Goal: Task Accomplishment & Management: Manage account settings

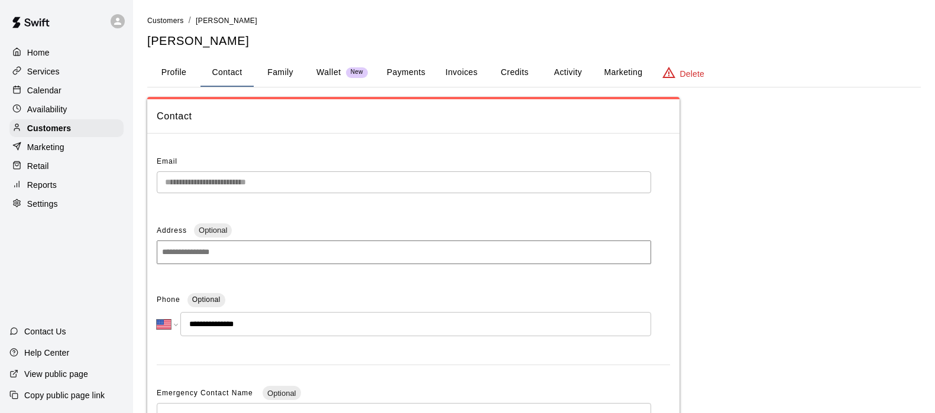
select select "**"
click at [559, 72] on button "Activity" at bounding box center [567, 73] width 53 height 28
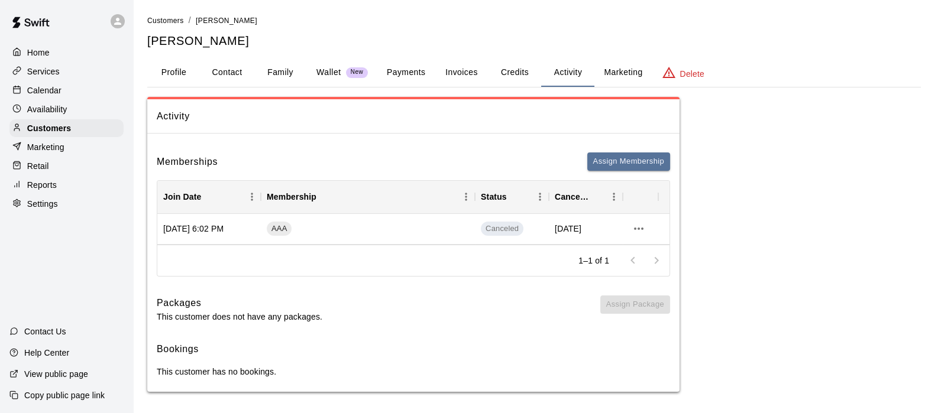
click at [269, 72] on button "Family" at bounding box center [280, 73] width 53 height 28
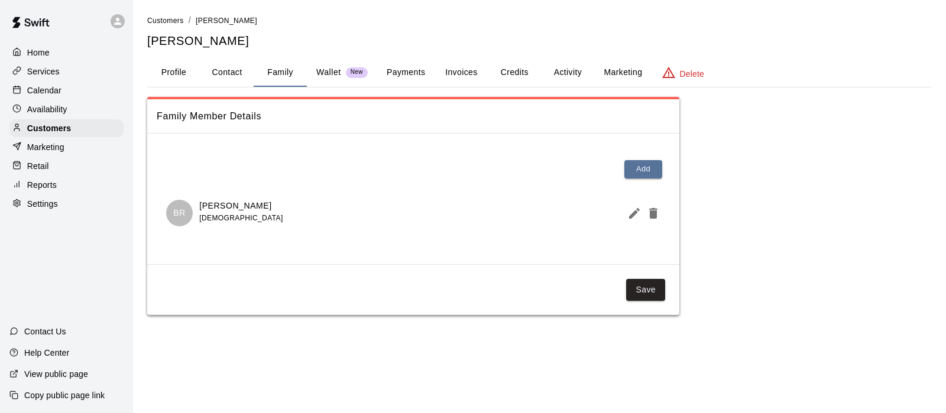
click at [61, 132] on p "Customers" at bounding box center [49, 128] width 44 height 12
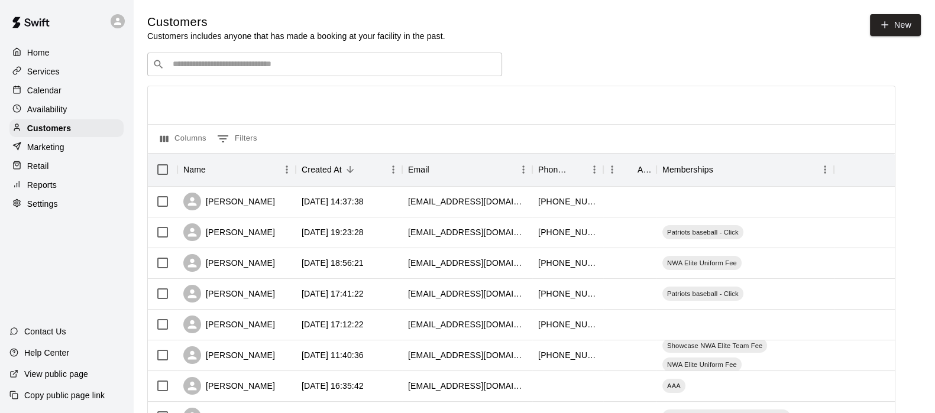
click at [183, 64] on input "Search customers by name or email" at bounding box center [333, 65] width 328 height 12
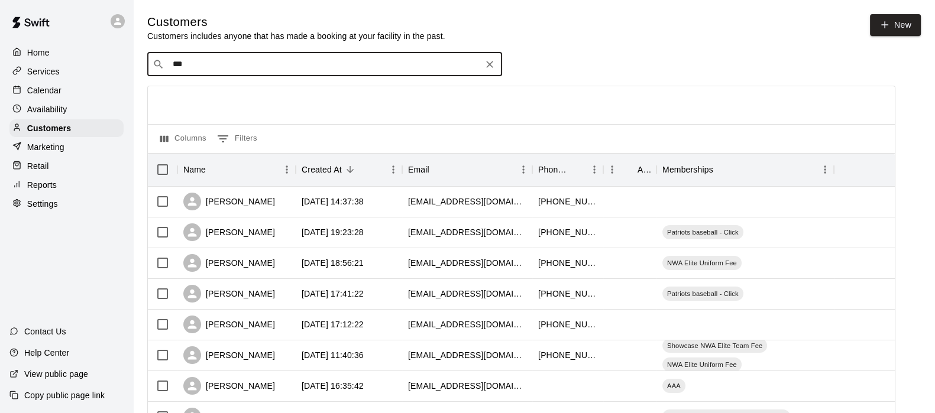
type input "****"
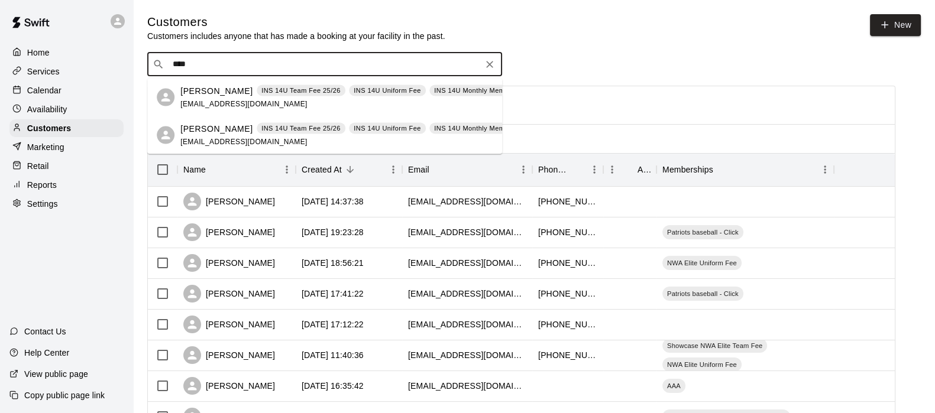
click at [207, 102] on span "[EMAIL_ADDRESS][DOMAIN_NAME]" at bounding box center [243, 103] width 127 height 8
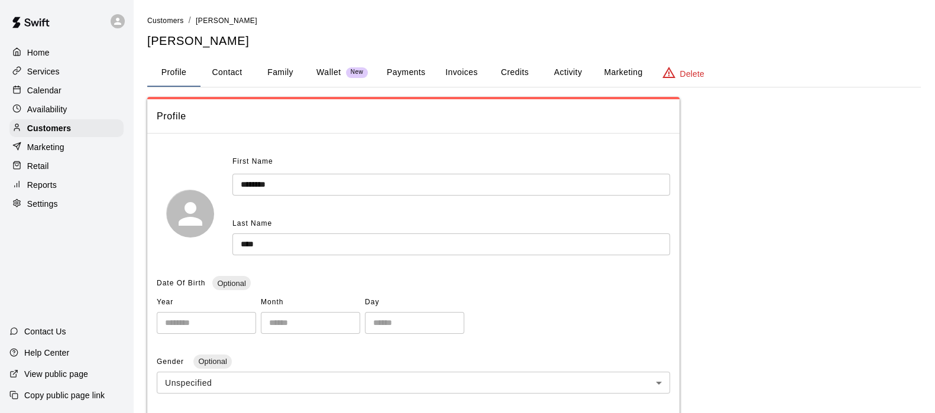
click at [564, 72] on button "Activity" at bounding box center [567, 73] width 53 height 28
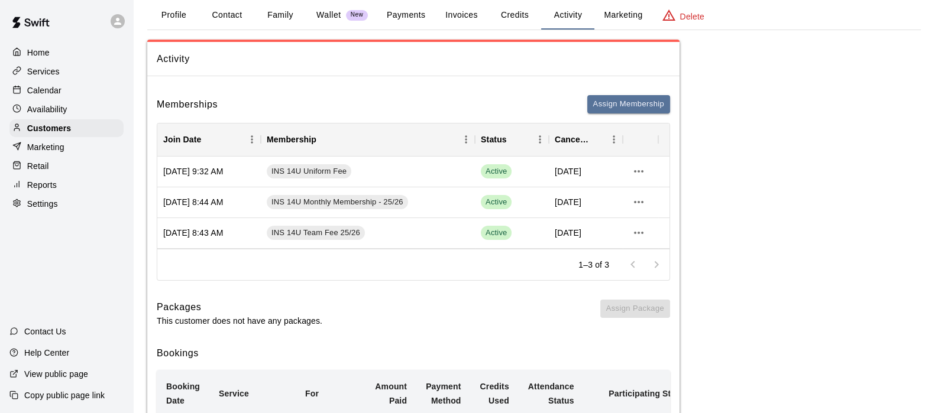
scroll to position [70, 0]
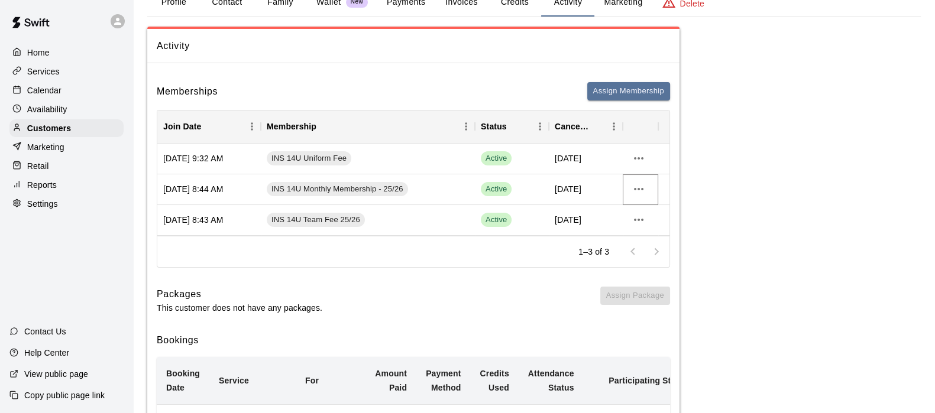
click at [642, 189] on icon "more actions" at bounding box center [638, 189] width 9 height 2
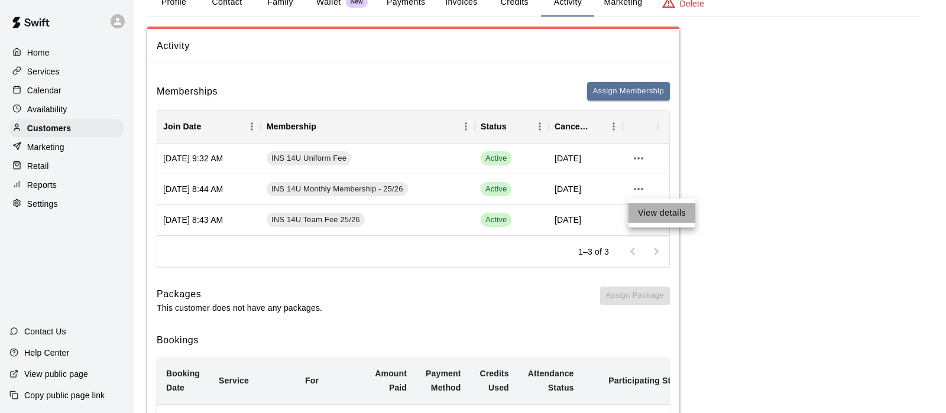
click at [651, 216] on li "View details" at bounding box center [662, 213] width 67 height 20
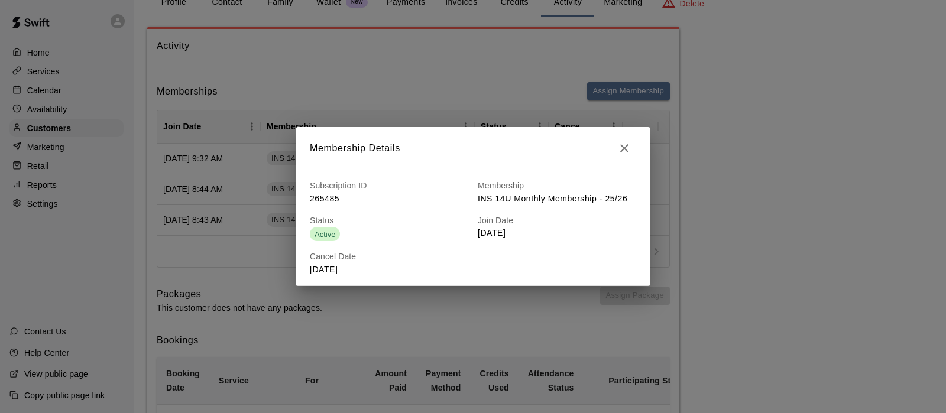
click at [626, 149] on icon "button" at bounding box center [624, 148] width 8 height 8
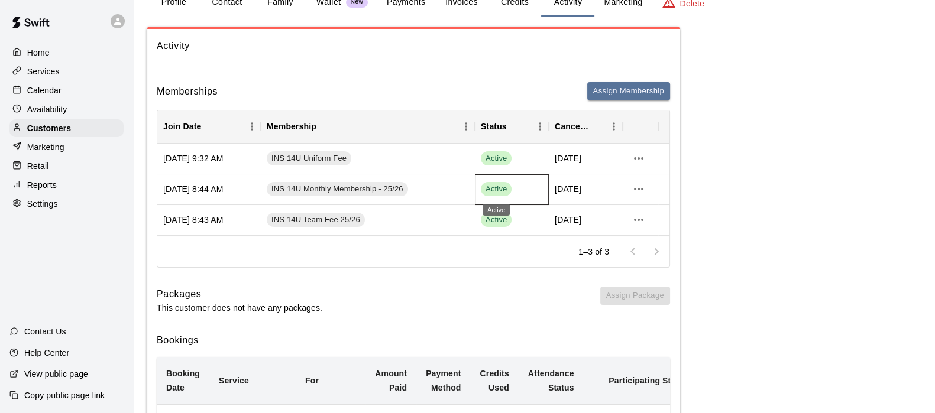
click at [494, 190] on span "Active" at bounding box center [496, 189] width 31 height 11
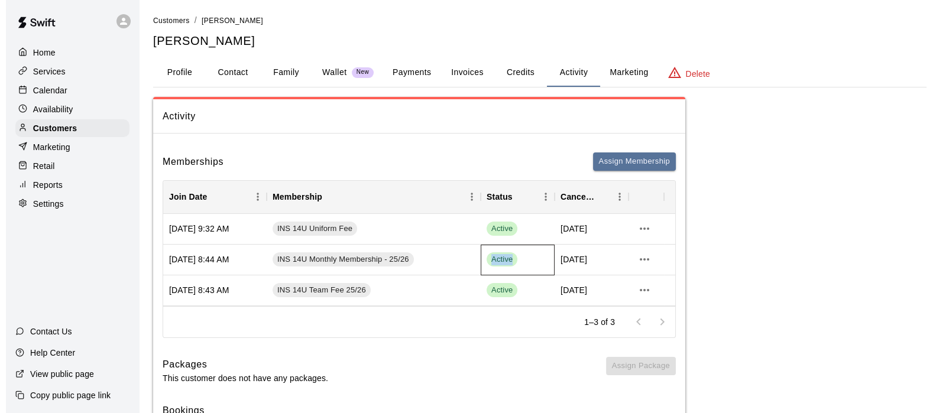
scroll to position [0, 0]
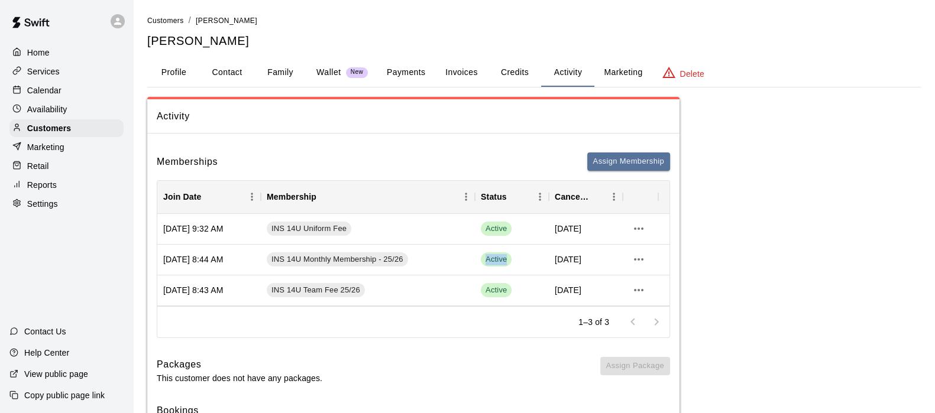
click at [271, 76] on button "Family" at bounding box center [280, 73] width 53 height 28
